Goal: Transaction & Acquisition: Purchase product/service

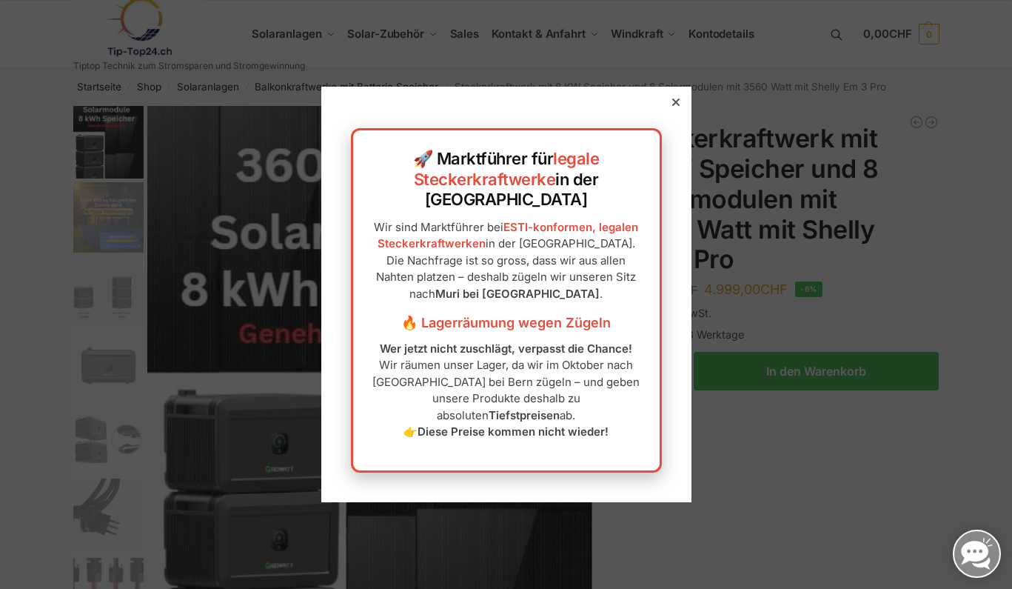
click at [673, 106] on icon at bounding box center [676, 102] width 7 height 7
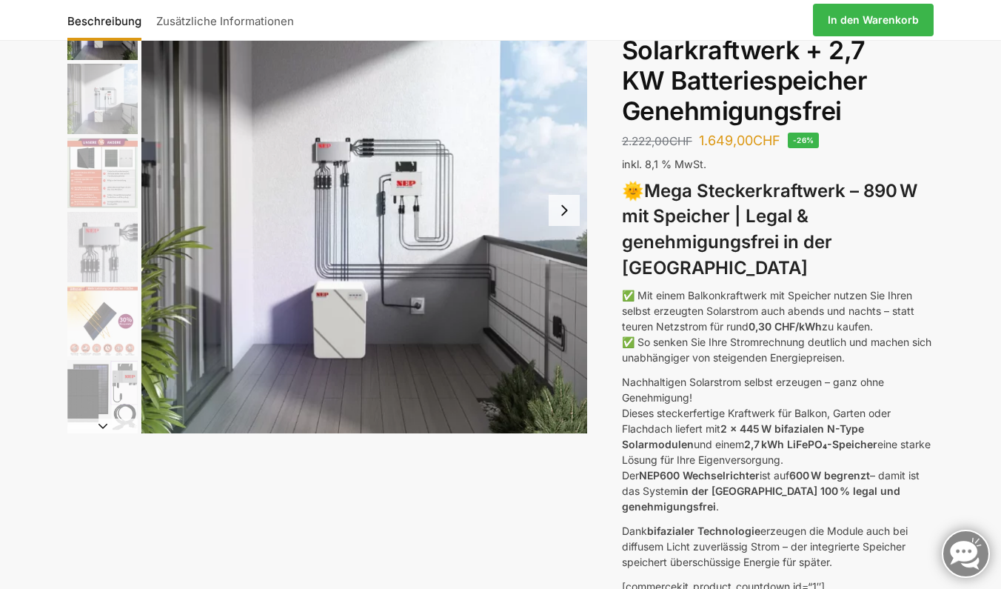
scroll to position [150, 0]
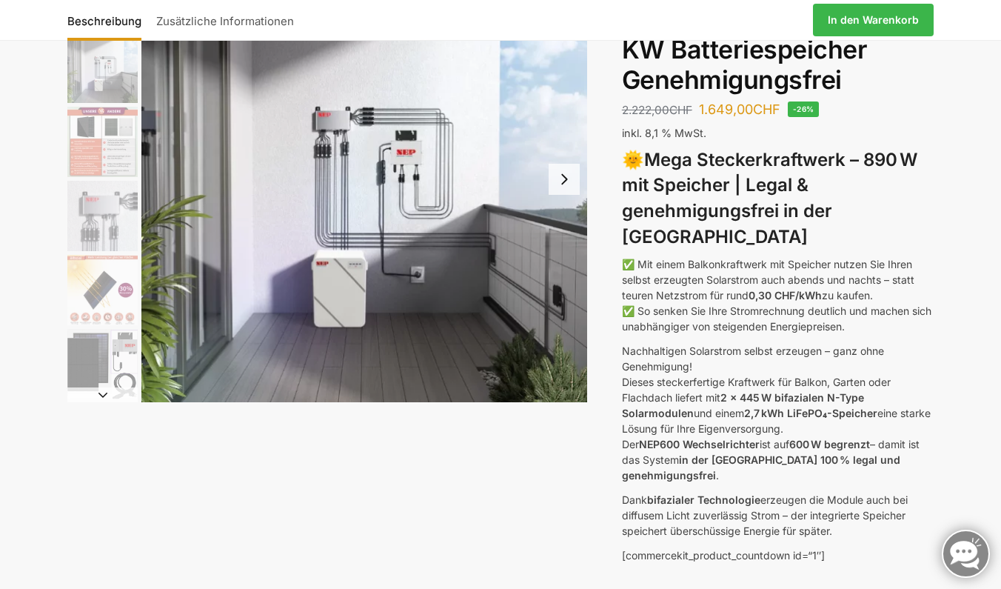
click at [561, 176] on button "Next slide" at bounding box center [564, 179] width 31 height 31
click at [565, 178] on button "Next slide" at bounding box center [564, 179] width 31 height 31
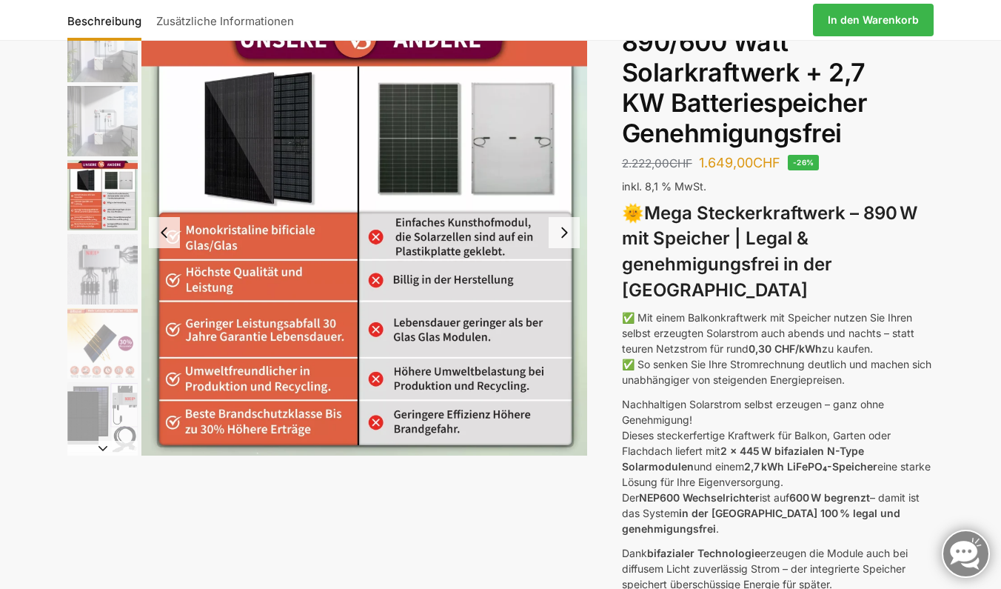
scroll to position [0, 0]
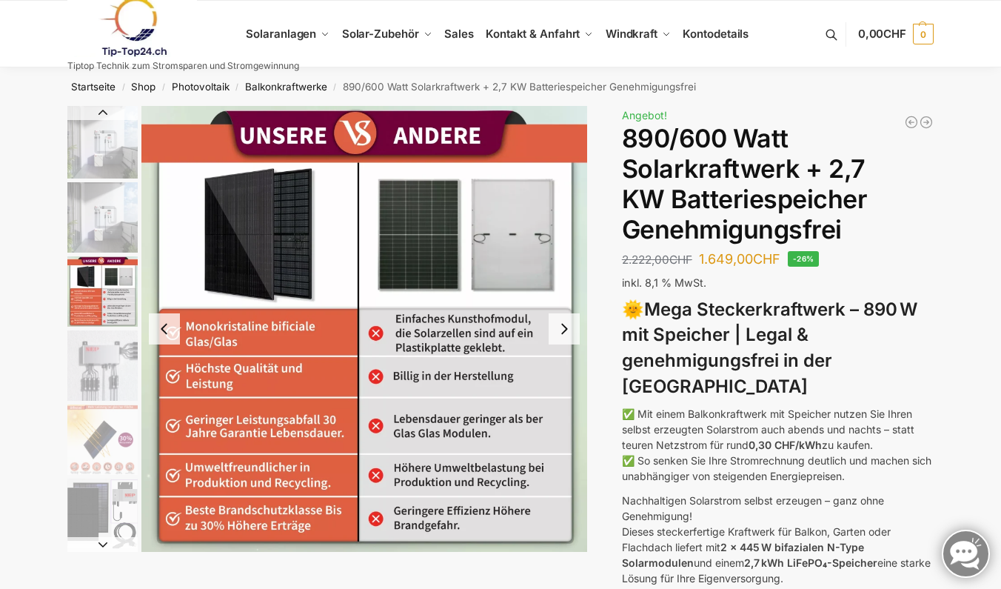
click at [574, 335] on button "Next slide" at bounding box center [564, 328] width 31 height 31
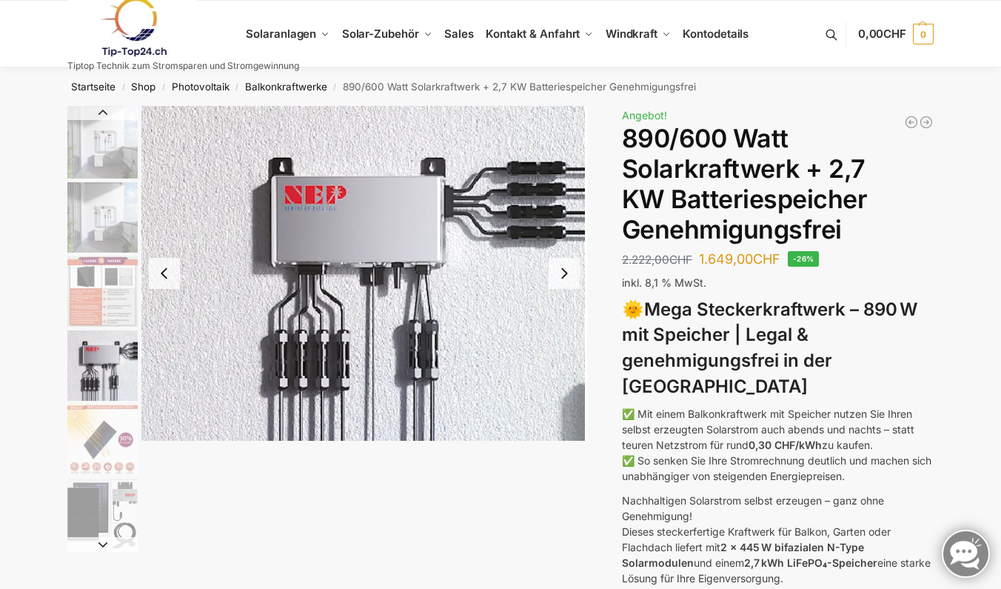
click at [571, 261] on button "Next slide" at bounding box center [564, 273] width 31 height 31
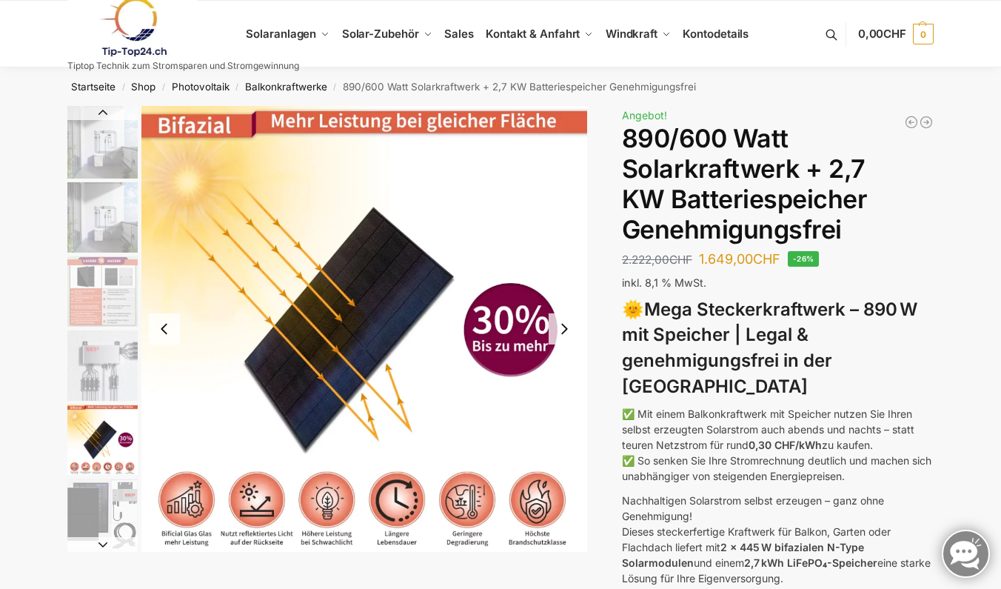
click at [567, 326] on button "Next slide" at bounding box center [564, 328] width 31 height 31
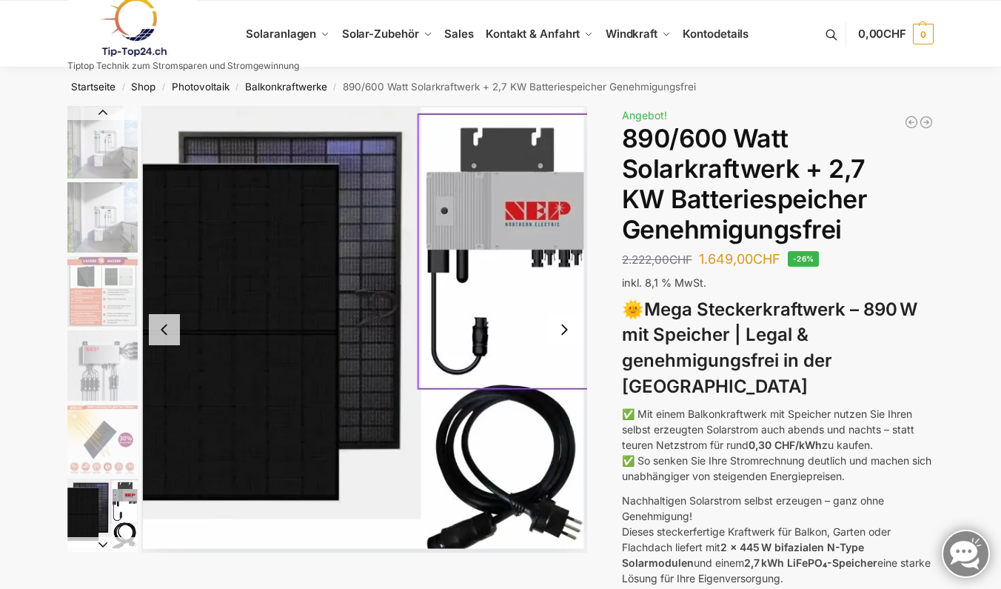
click at [565, 334] on button "Next slide" at bounding box center [564, 329] width 31 height 31
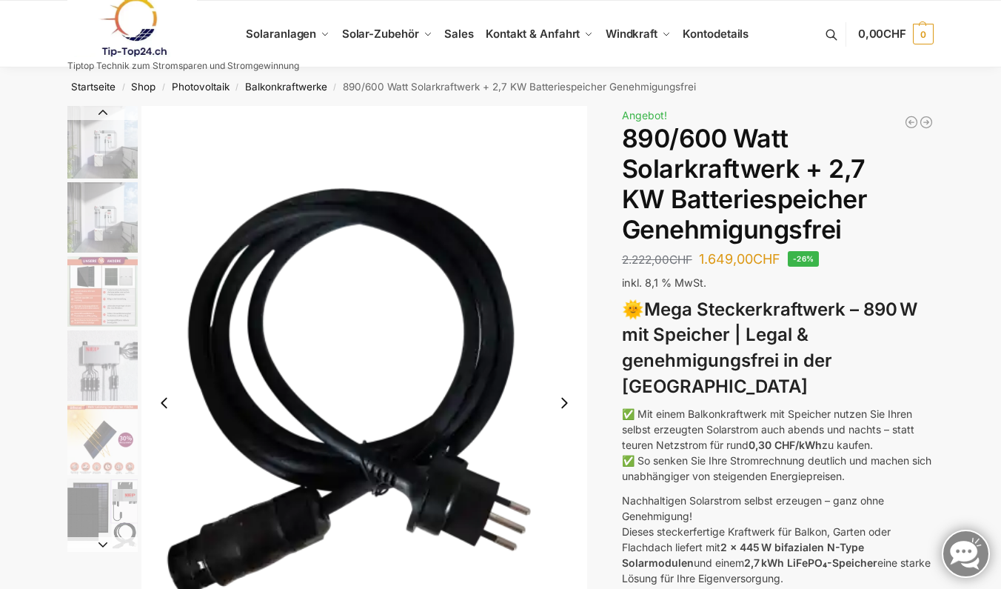
click at [565, 334] on img "7 / 12" at bounding box center [364, 403] width 446 height 594
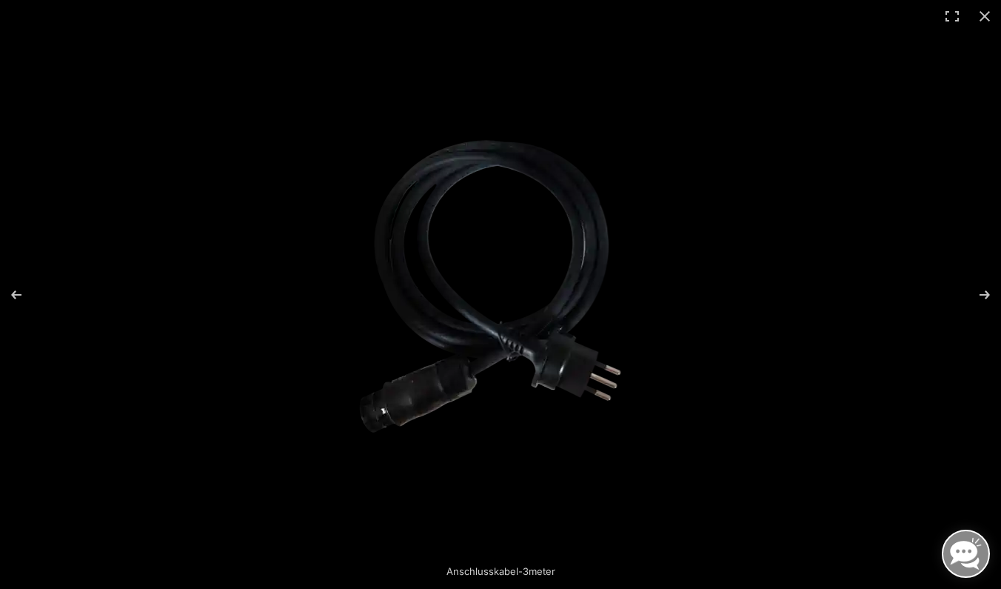
click at [565, 334] on img at bounding box center [501, 294] width 321 height 427
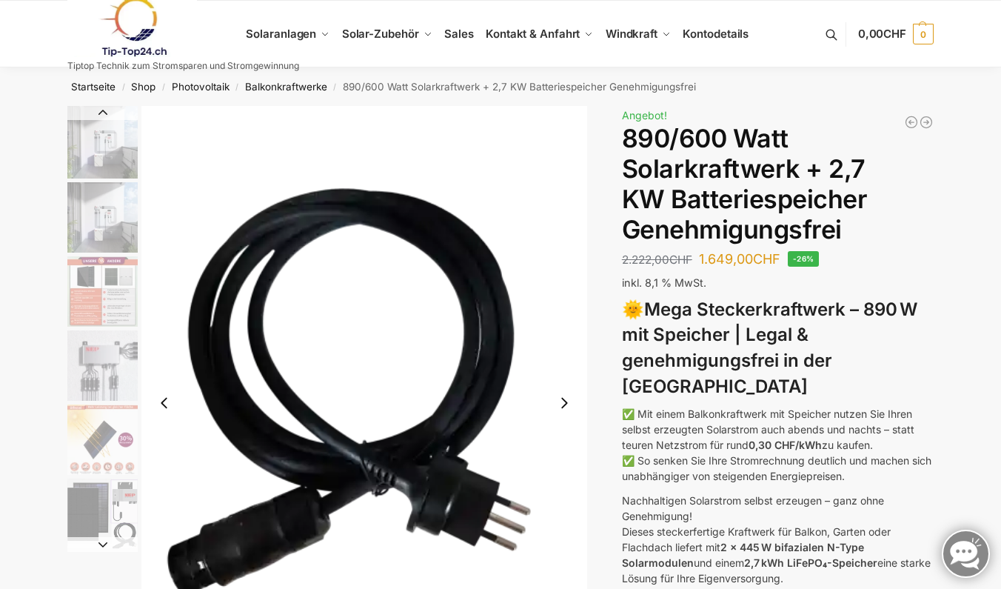
click at [564, 402] on button "Next slide" at bounding box center [564, 402] width 31 height 31
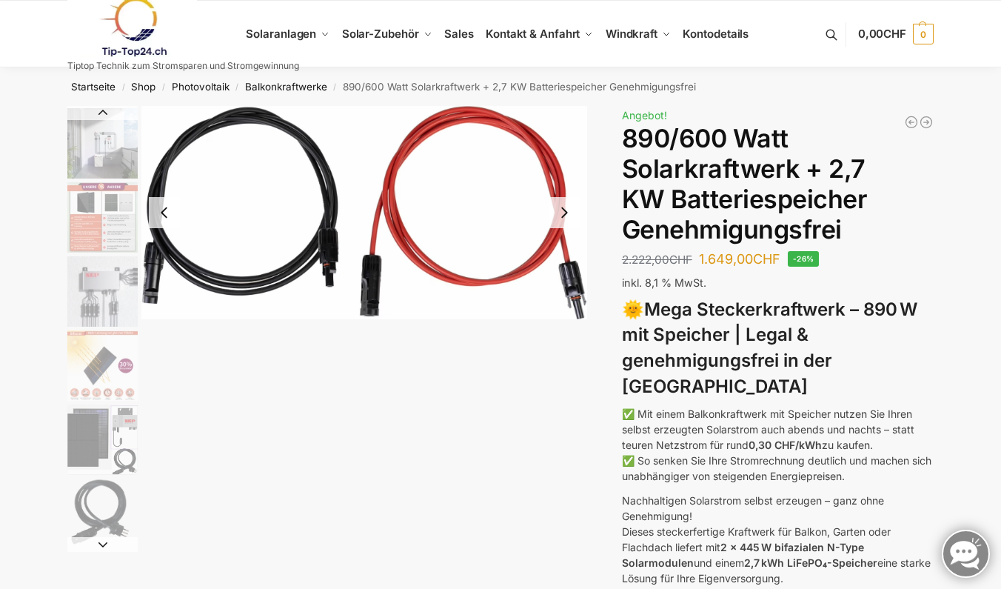
click at [563, 400] on div at bounding box center [327, 329] width 520 height 446
